Goal: Transaction & Acquisition: Register for event/course

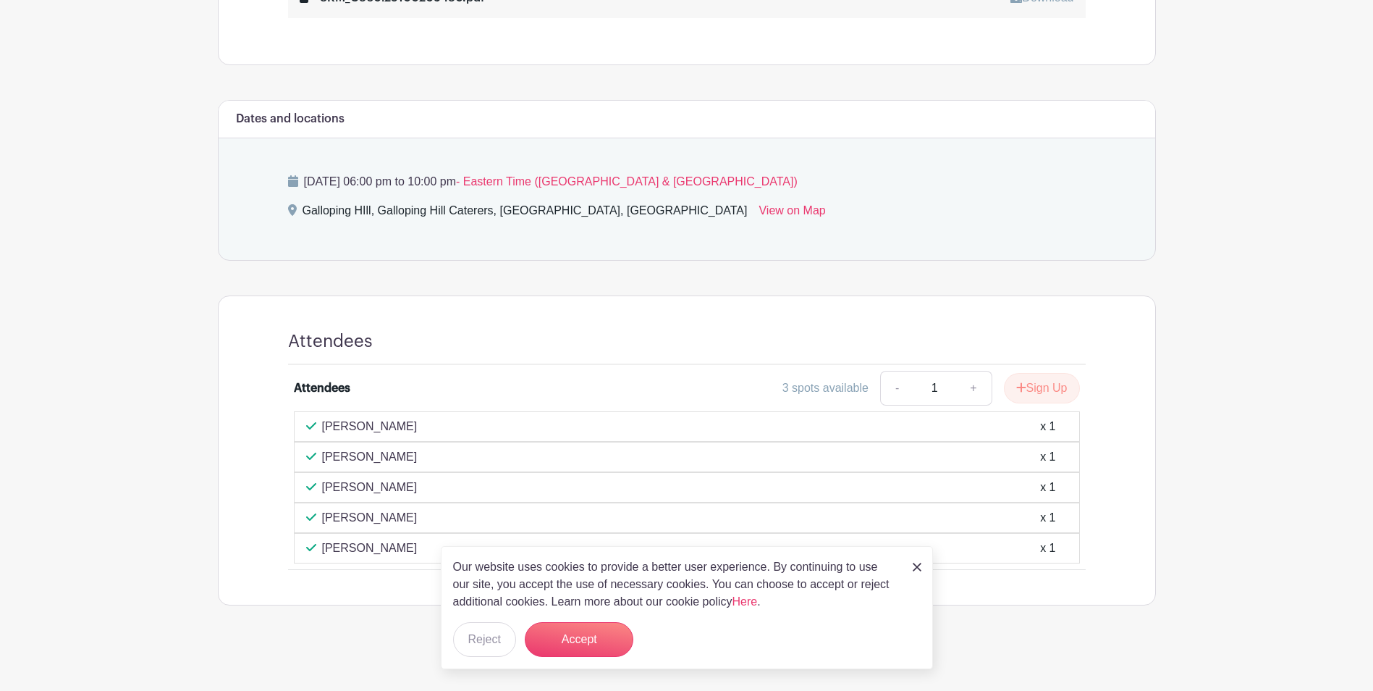
scroll to position [605, 0]
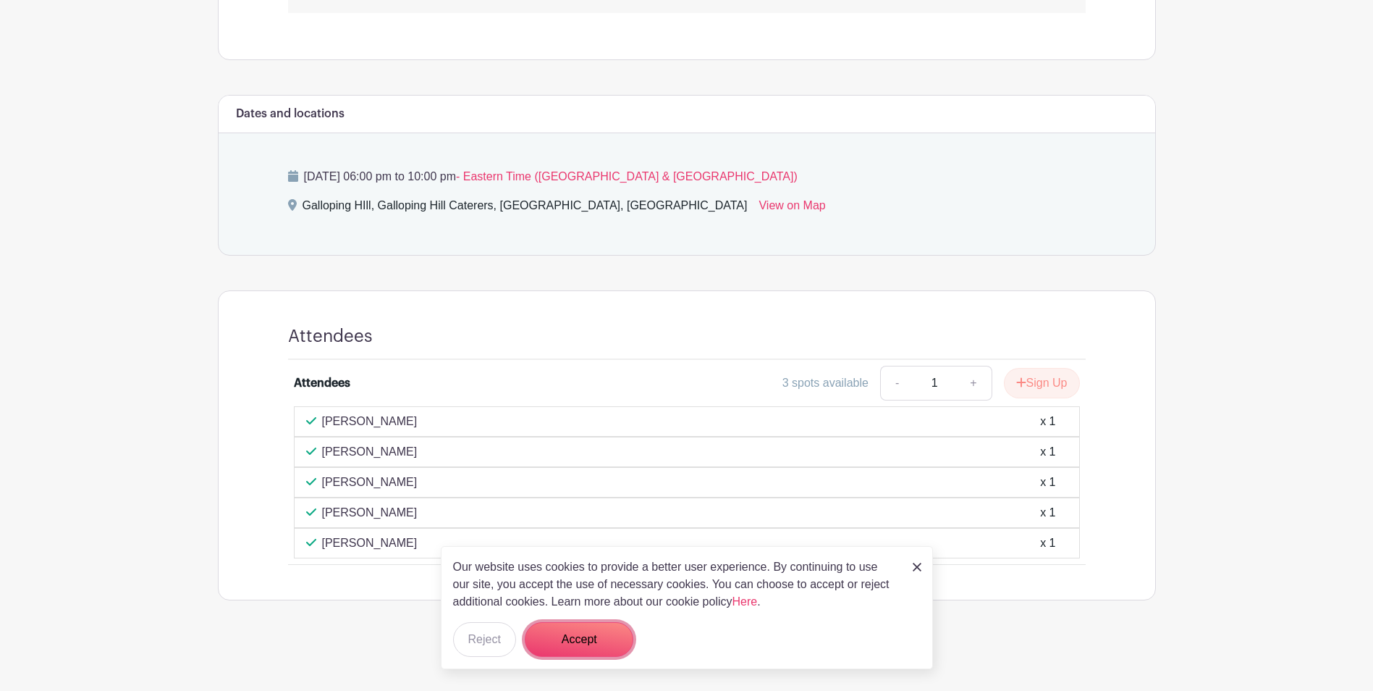
click at [595, 642] on button "Accept" at bounding box center [579, 639] width 109 height 35
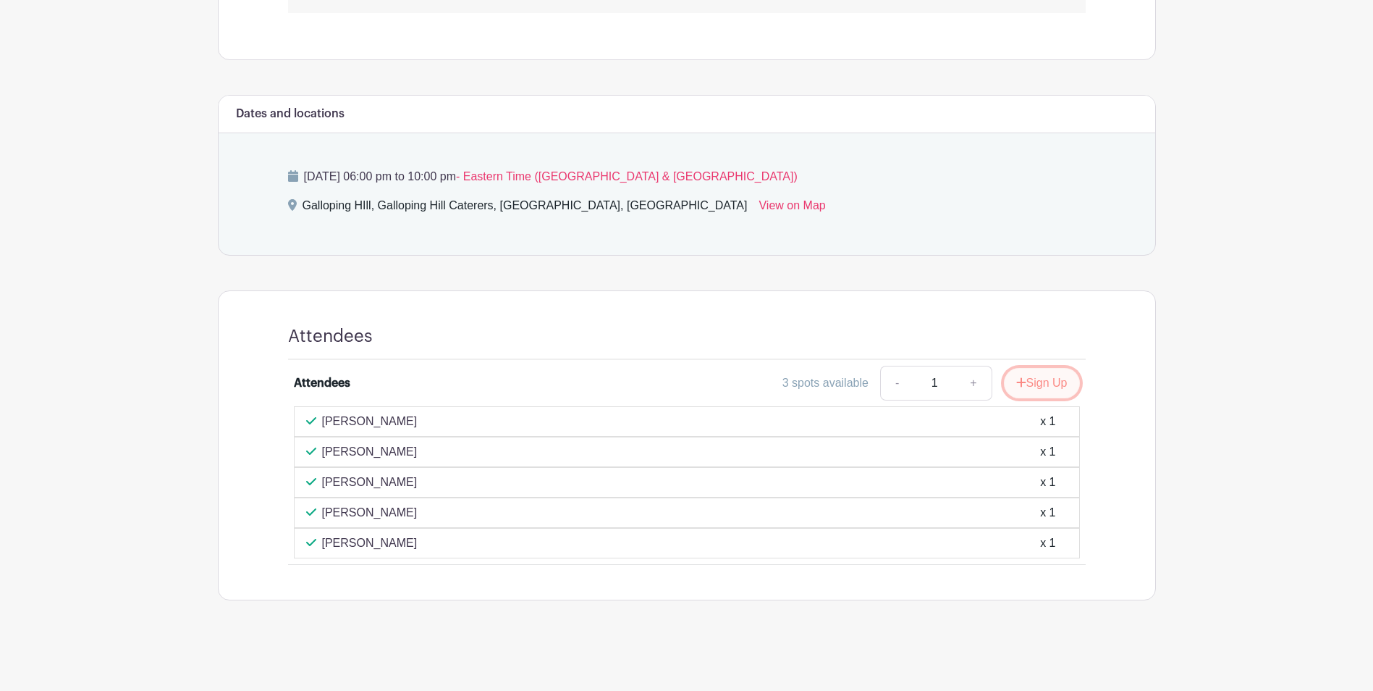
drag, startPoint x: 1035, startPoint y: 383, endPoint x: 1041, endPoint y: 391, distance: 9.8
click at [1037, 386] on button "Sign Up" at bounding box center [1042, 383] width 76 height 30
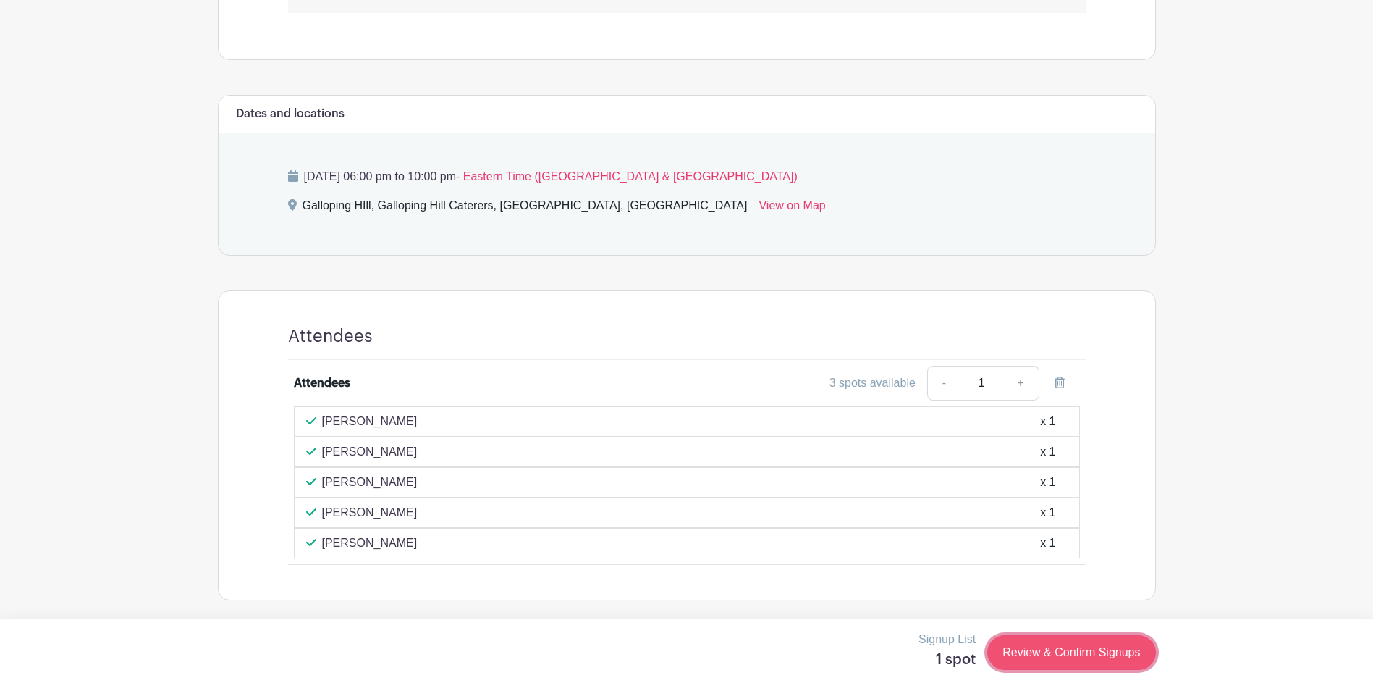
click at [1057, 649] on link "Review & Confirm Signups" at bounding box center [1071, 652] width 168 height 35
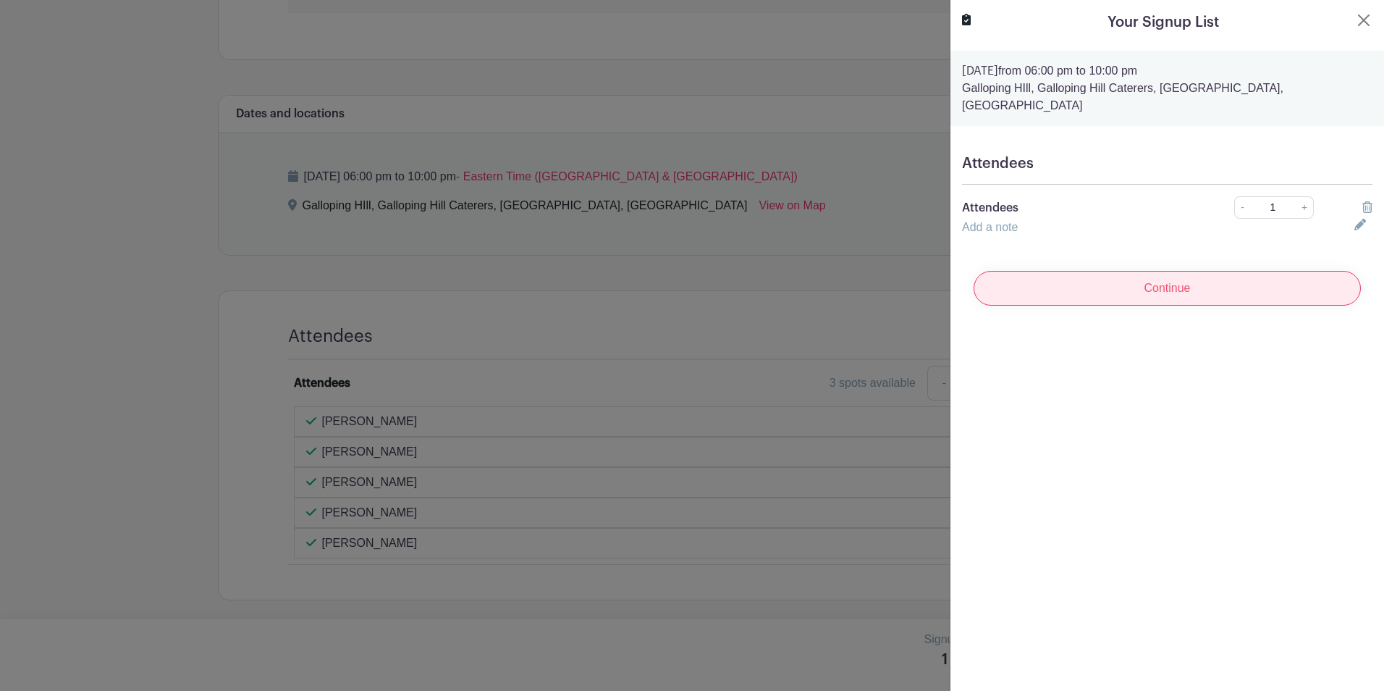
click at [1186, 271] on input "Continue" at bounding box center [1167, 288] width 387 height 35
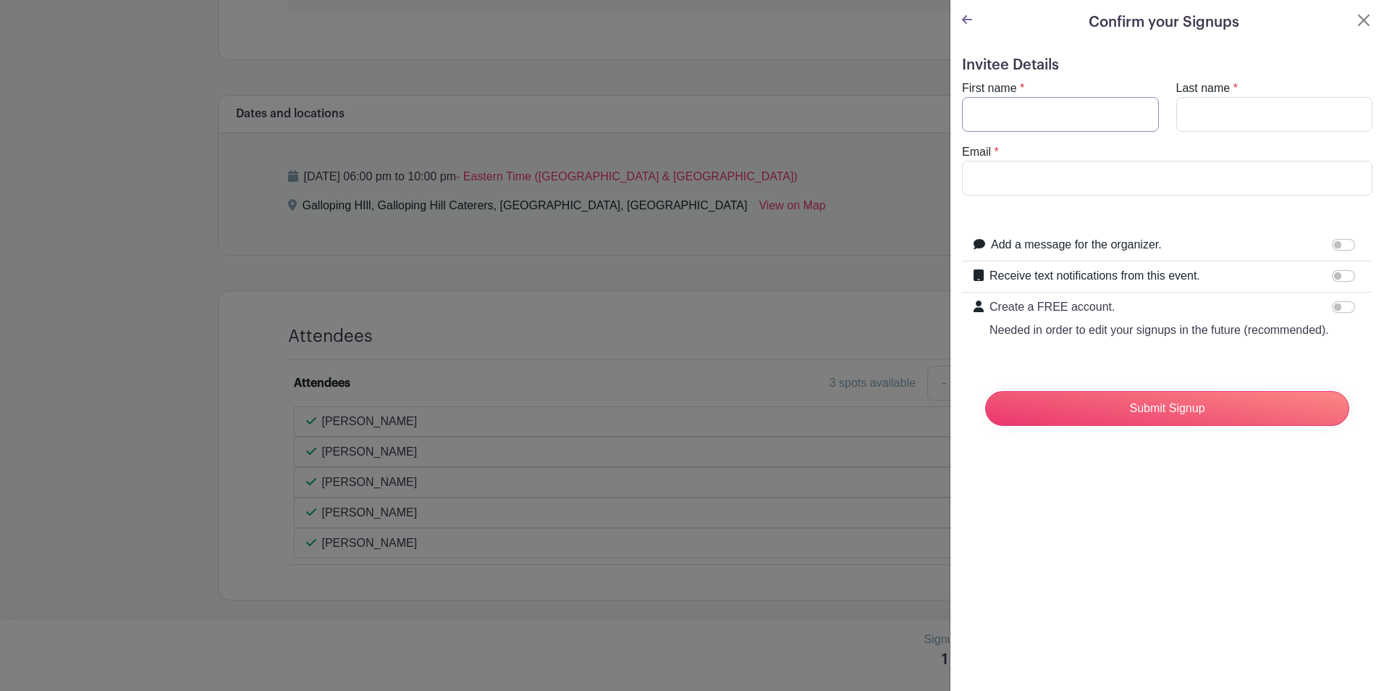
click at [1011, 110] on input "First name" at bounding box center [1060, 114] width 197 height 35
type input "Dianza"
type input "[PERSON_NAME]"
type input "[EMAIL_ADDRESS][DOMAIN_NAME]"
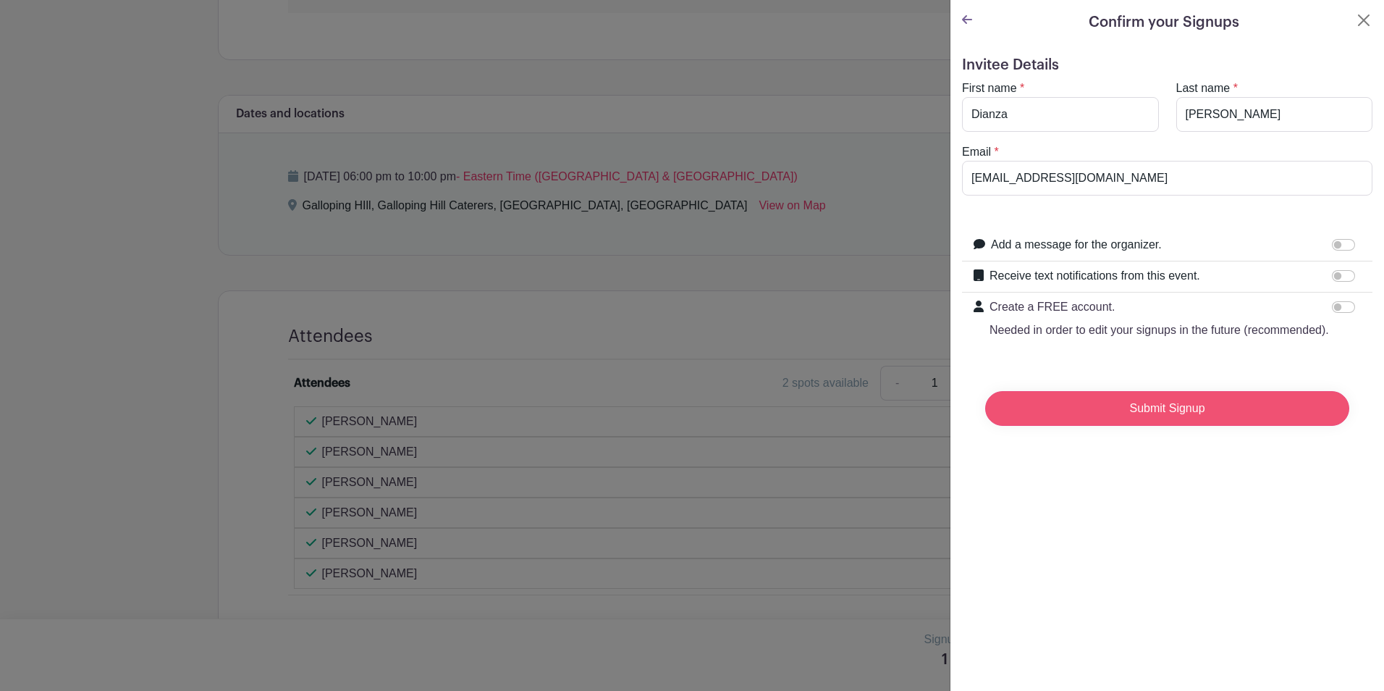
click at [1162, 425] on input "Submit Signup" at bounding box center [1167, 408] width 364 height 35
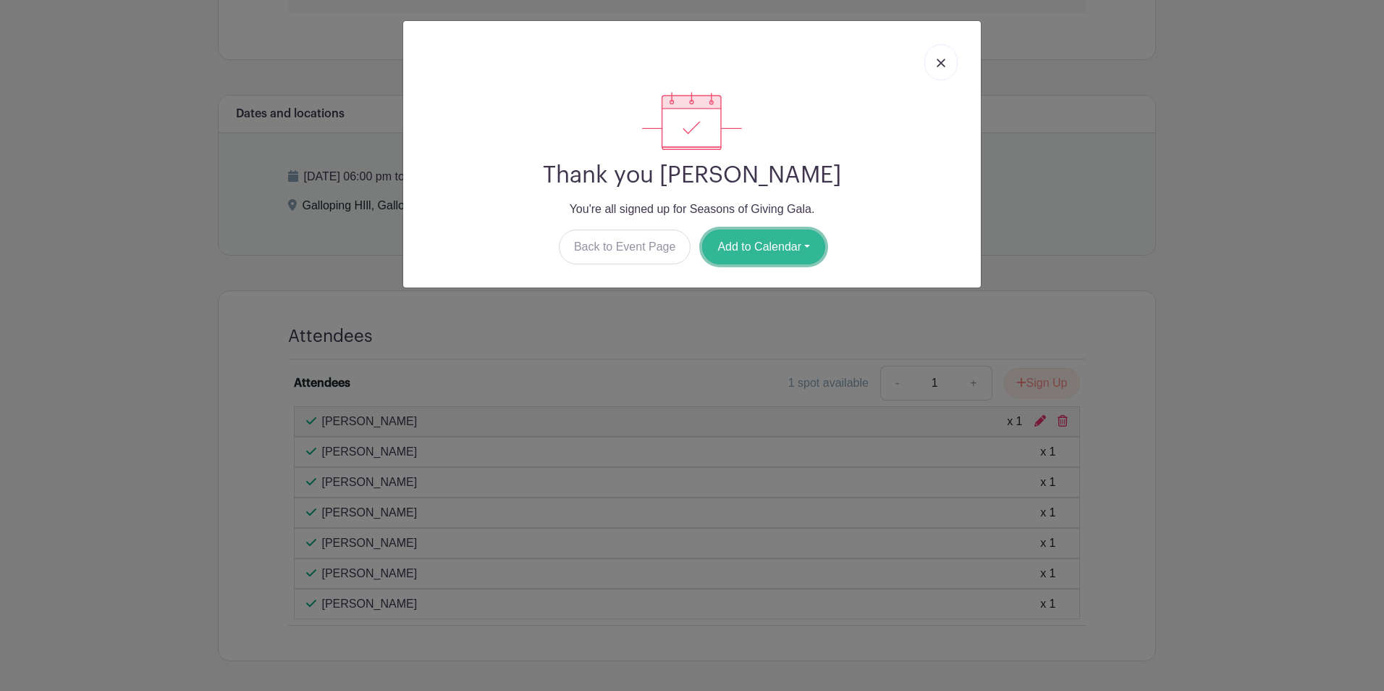
click at [751, 244] on button "Add to Calendar" at bounding box center [763, 246] width 123 height 35
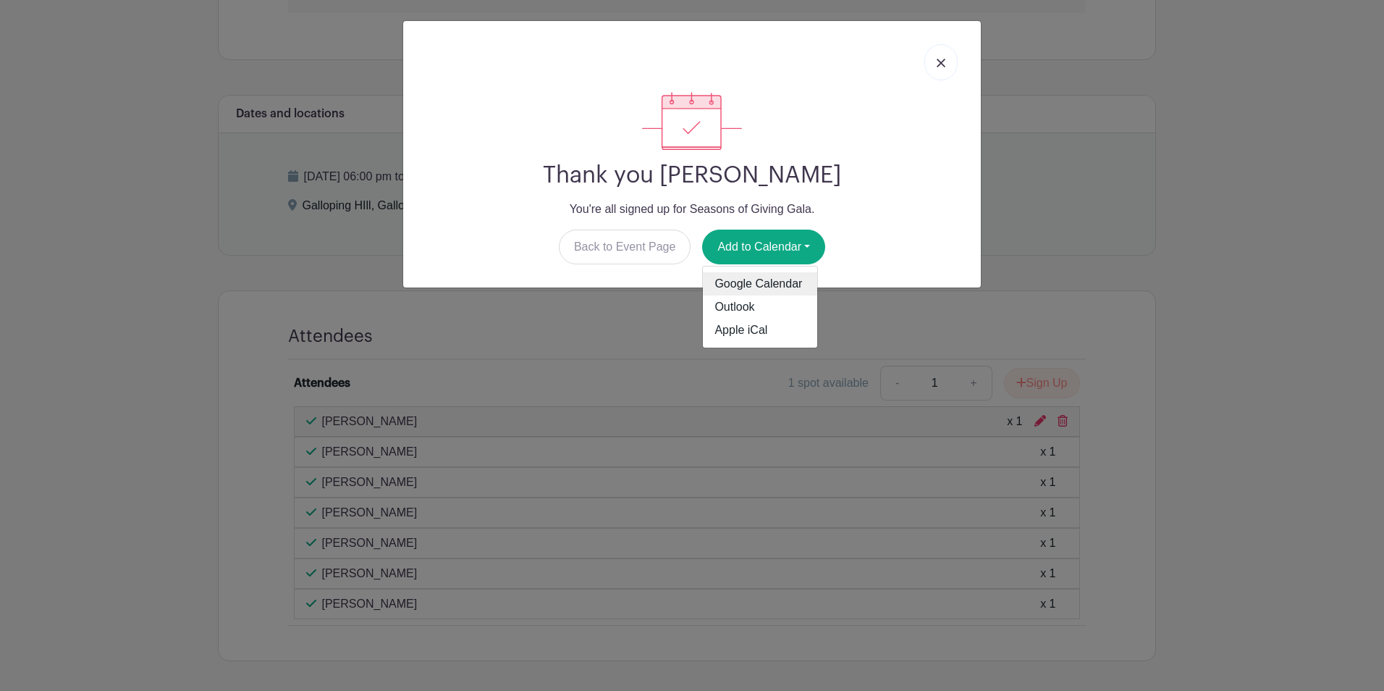
click at [785, 282] on link "Google Calendar" at bounding box center [760, 283] width 114 height 23
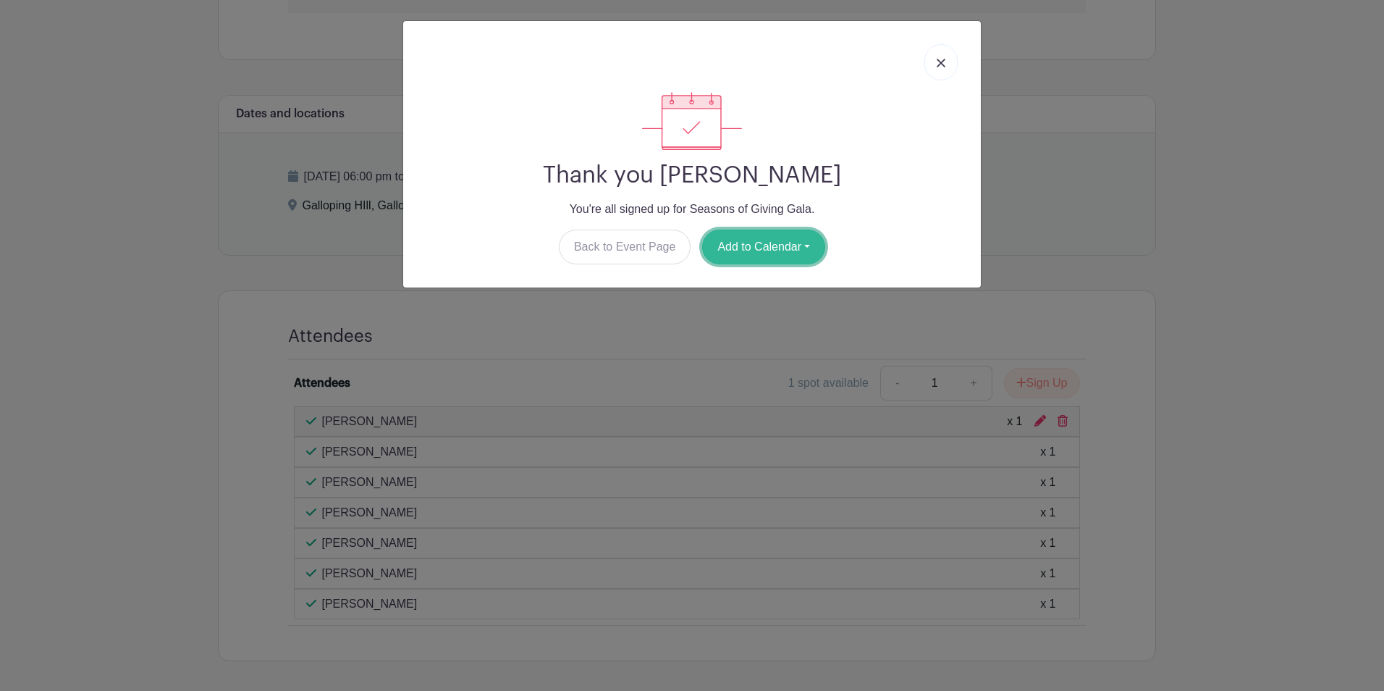
click at [760, 248] on button "Add to Calendar" at bounding box center [763, 246] width 123 height 35
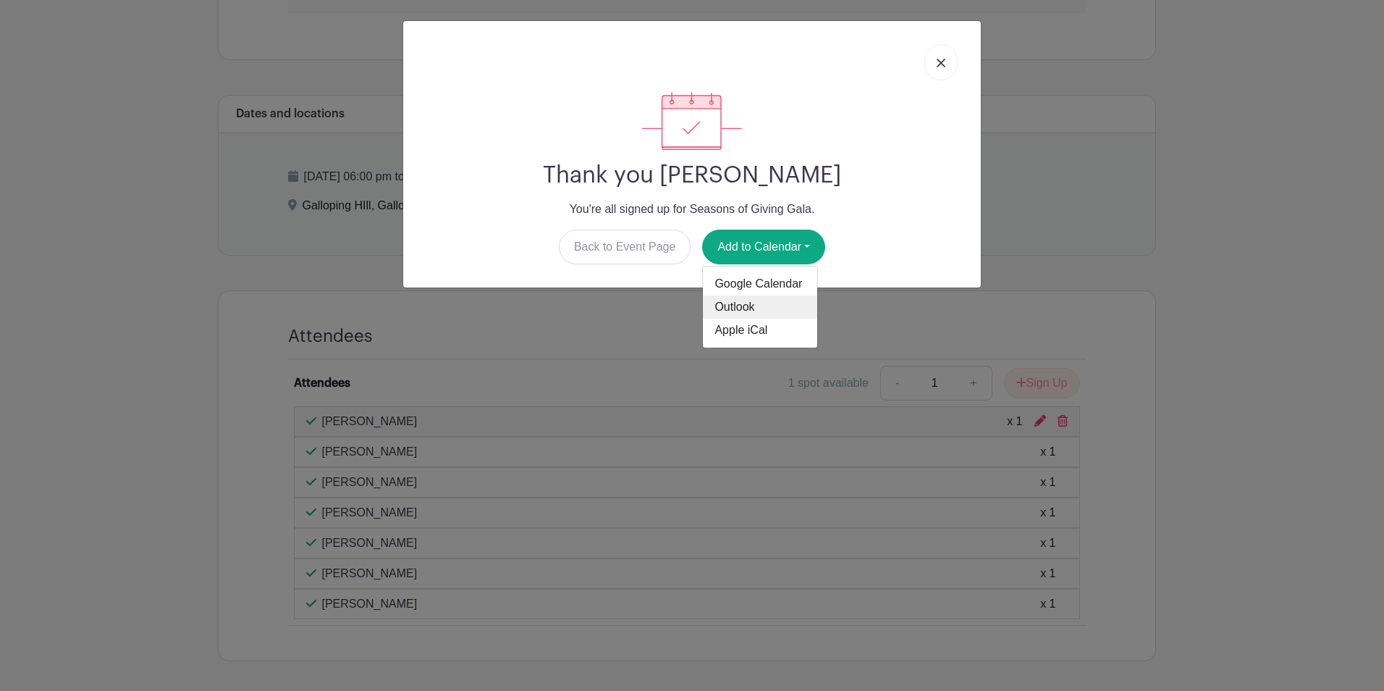
click at [729, 308] on link "Outlook" at bounding box center [760, 306] width 114 height 23
click at [933, 61] on link at bounding box center [940, 62] width 33 height 36
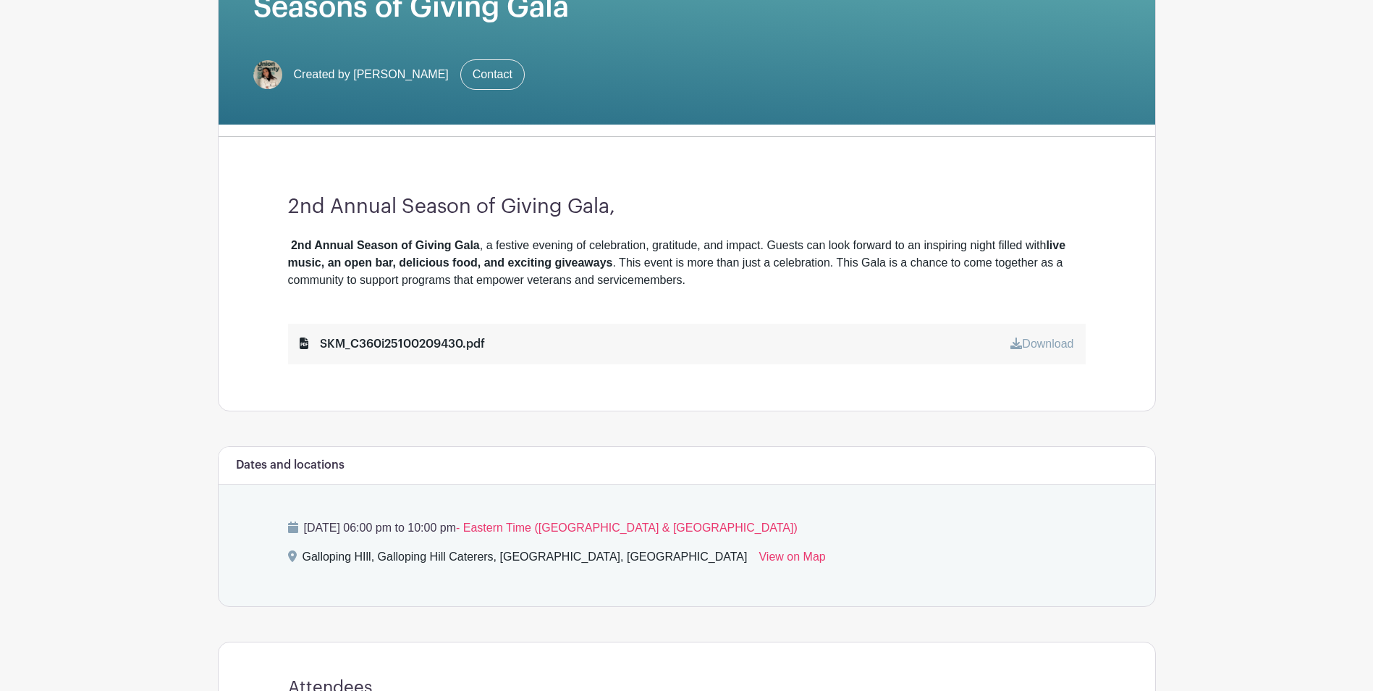
scroll to position [232, 0]
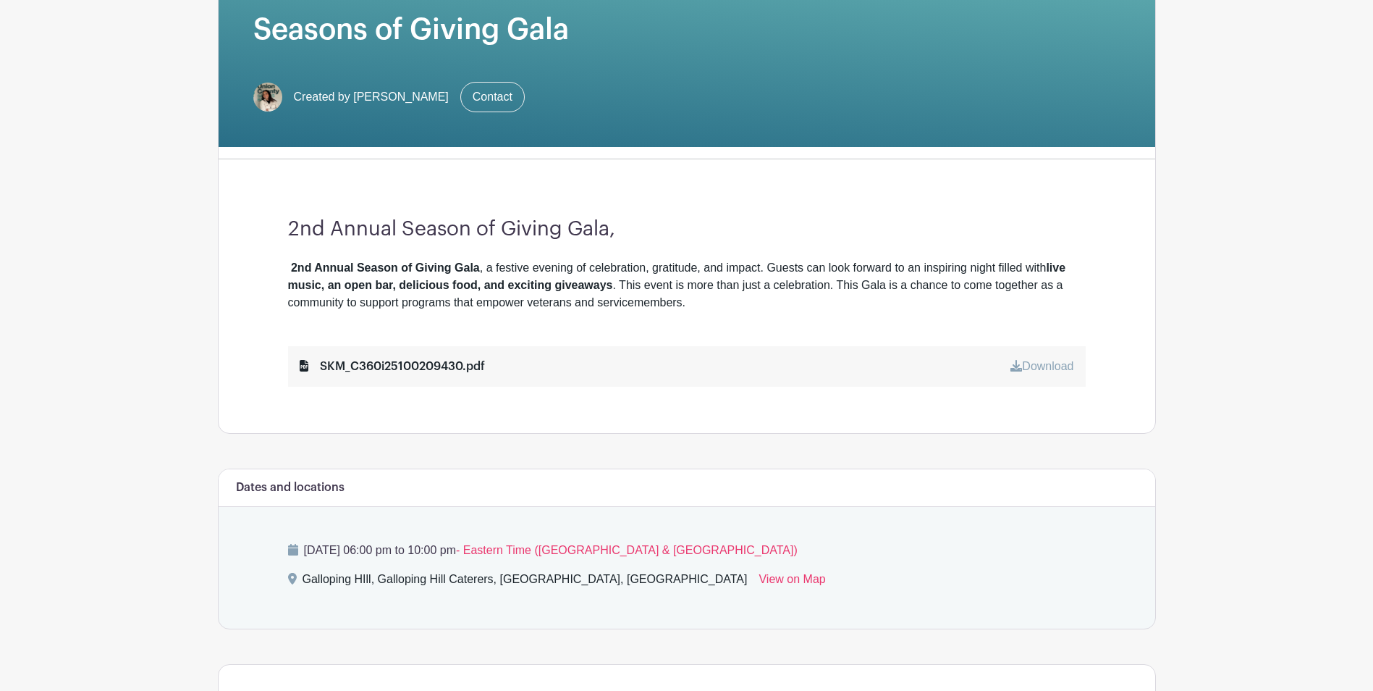
click at [1042, 366] on link "Download" at bounding box center [1041, 366] width 63 height 12
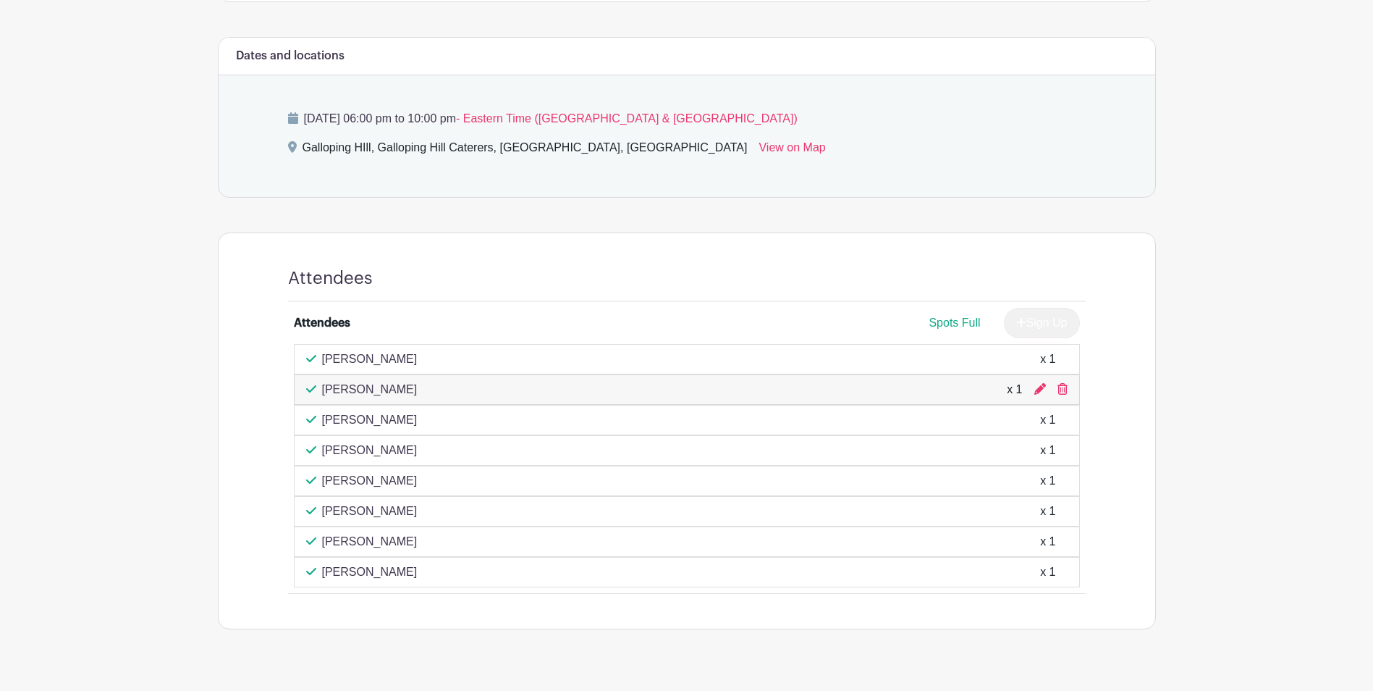
scroll to position [692, 0]
